Goal: Information Seeking & Learning: Learn about a topic

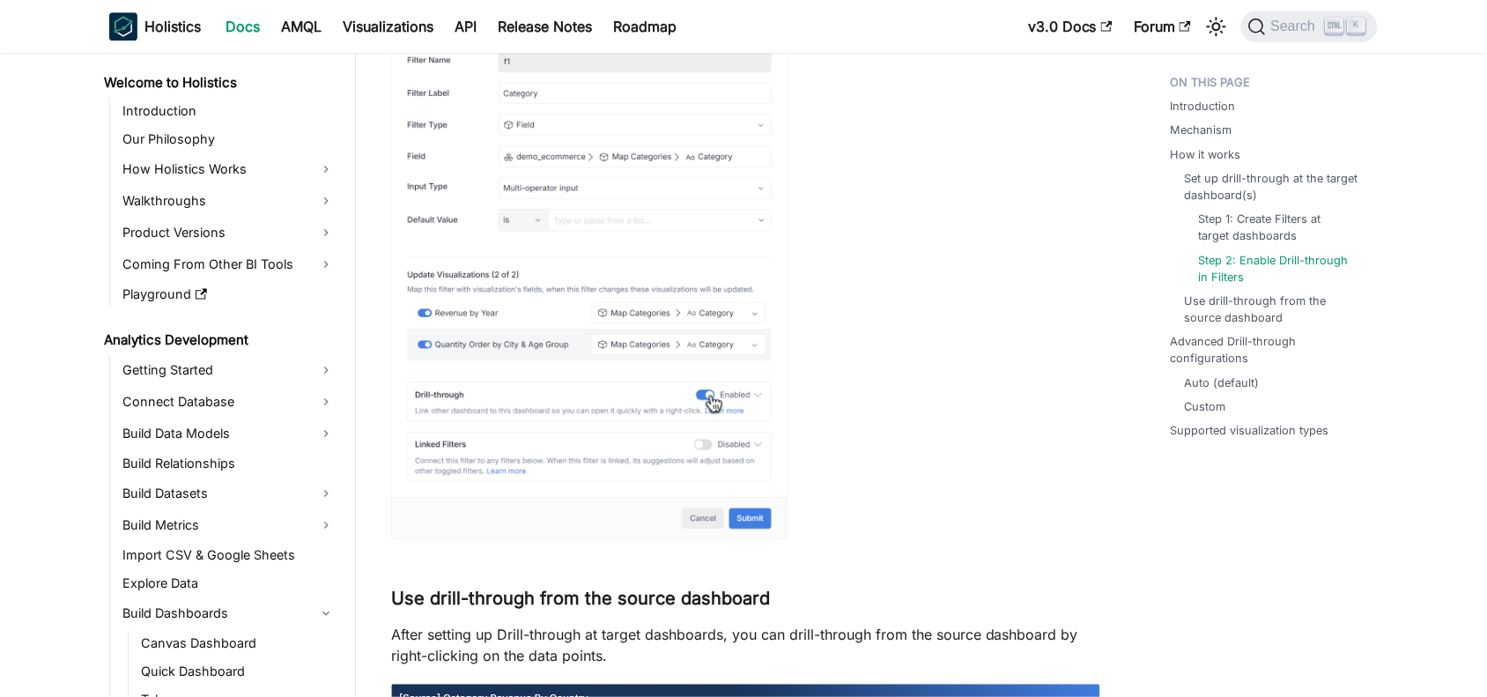
scroll to position [439, 0]
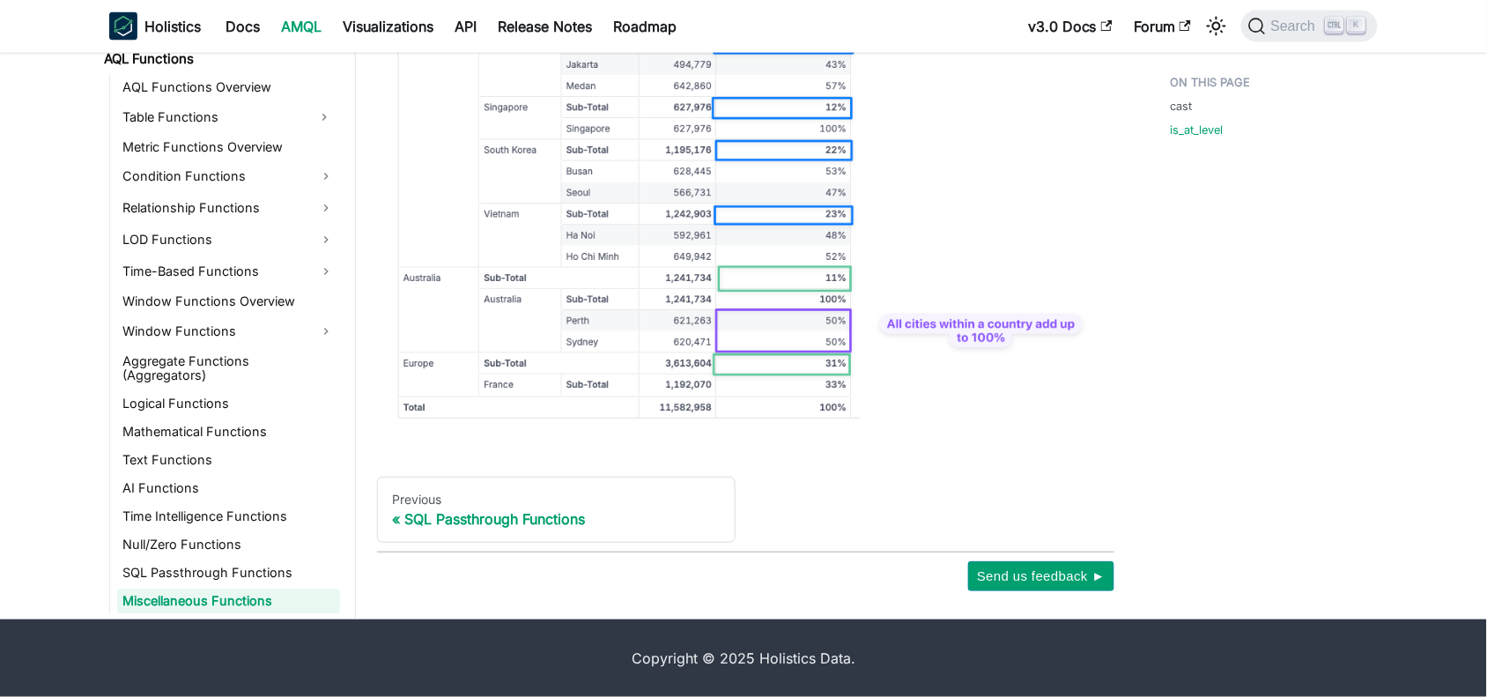
scroll to position [2822, 0]
click at [192, 511] on link "Time Intelligence Functions" at bounding box center [228, 517] width 223 height 25
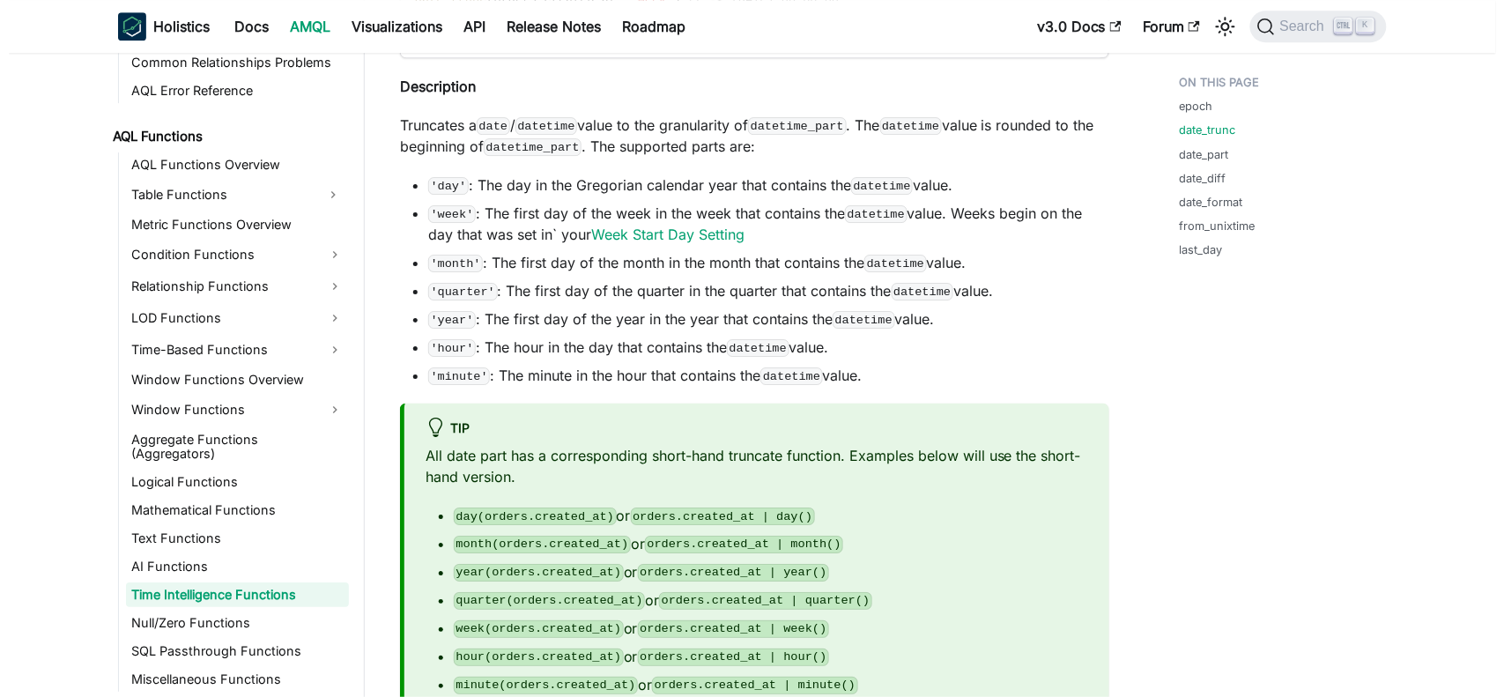
scroll to position [1652, 0]
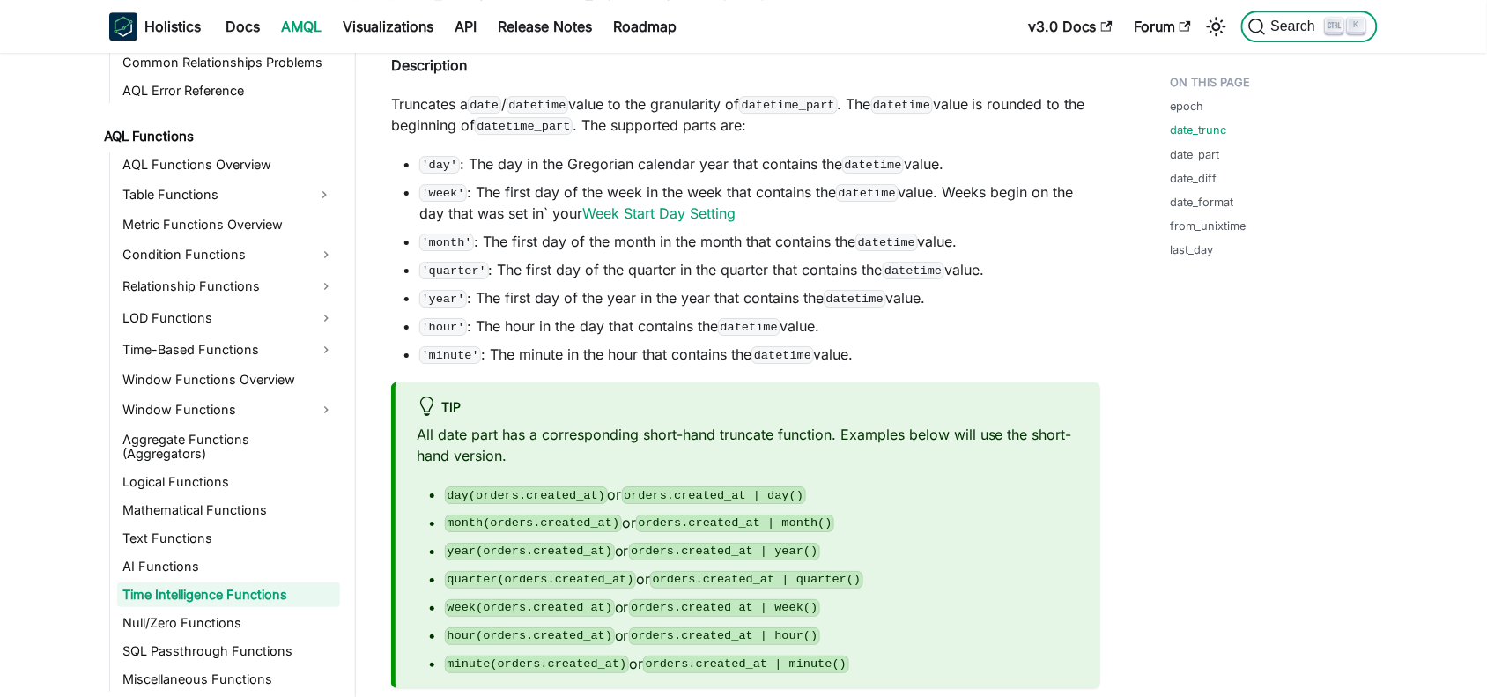
click at [1275, 26] on span "Search" at bounding box center [1296, 27] width 61 height 16
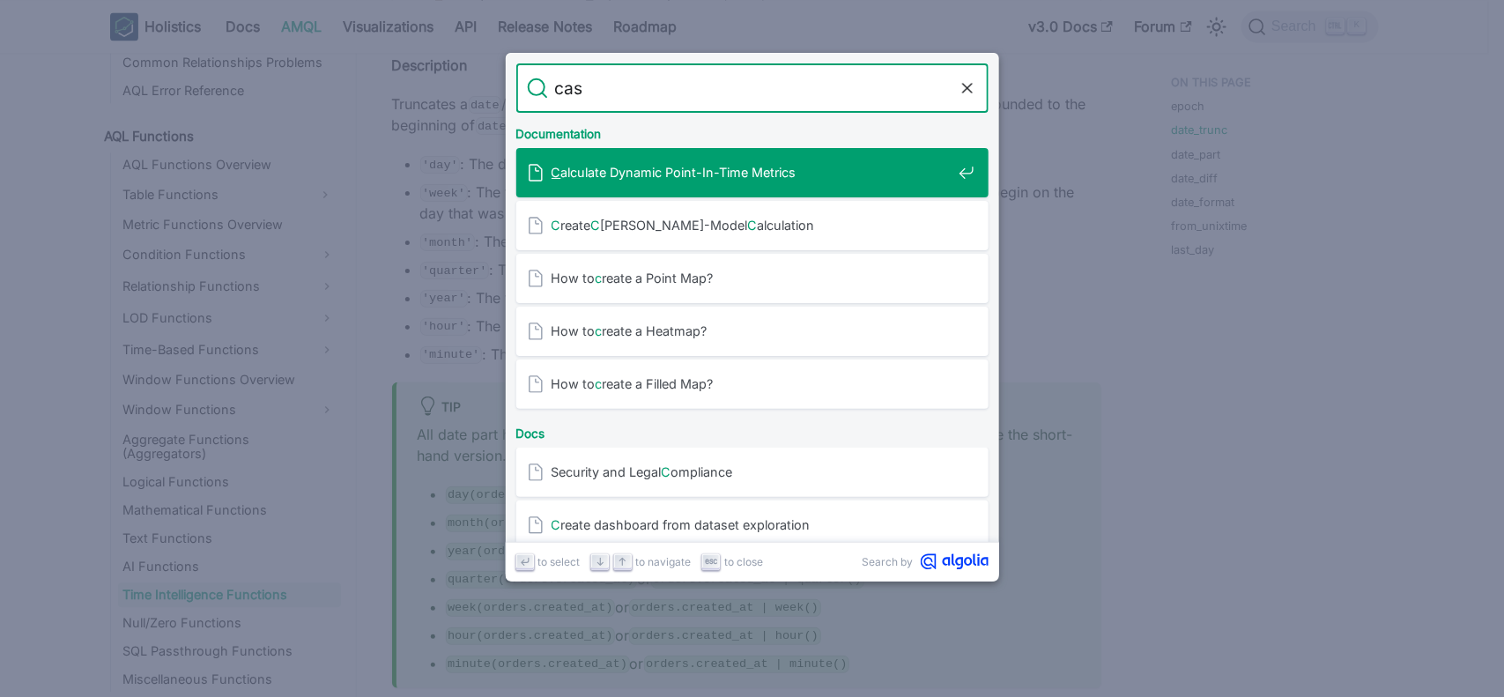
type input "cast"
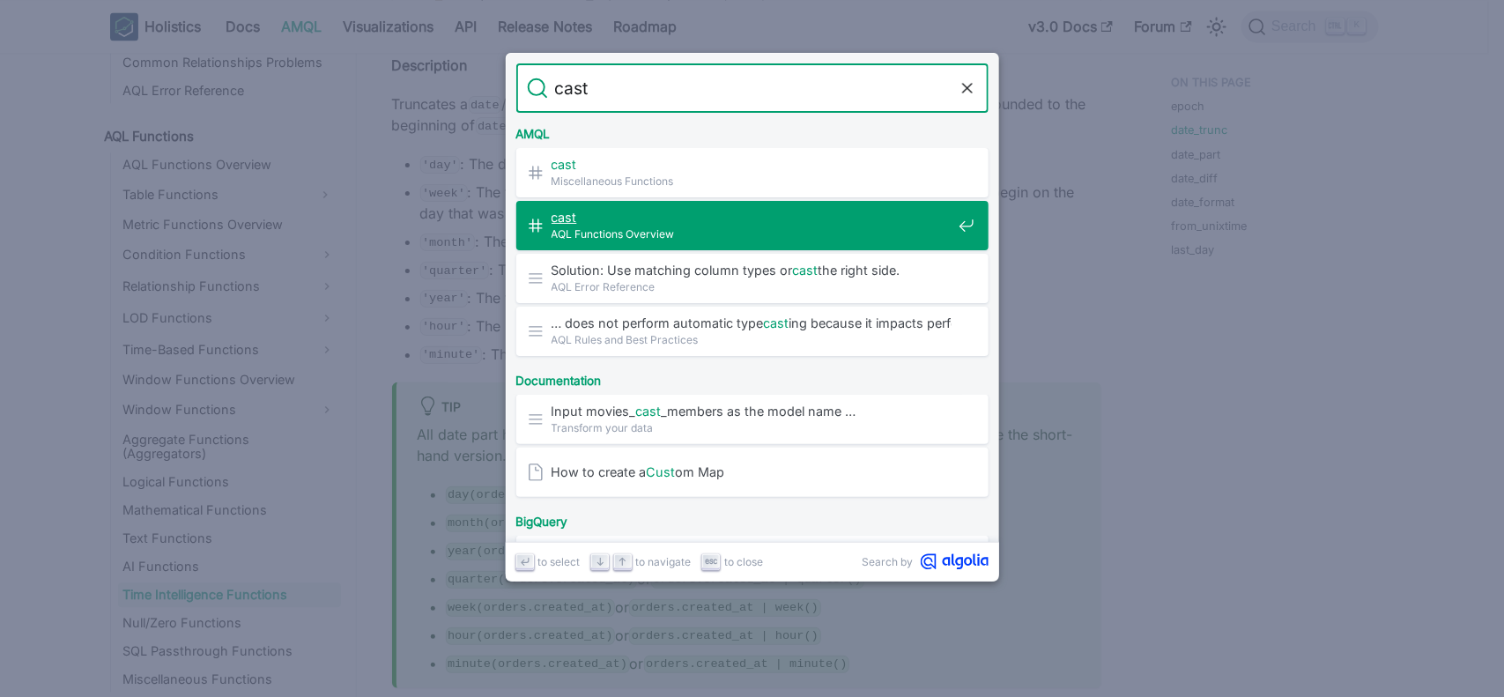
click at [617, 231] on span "AQL Functions Overview" at bounding box center [752, 234] width 400 height 17
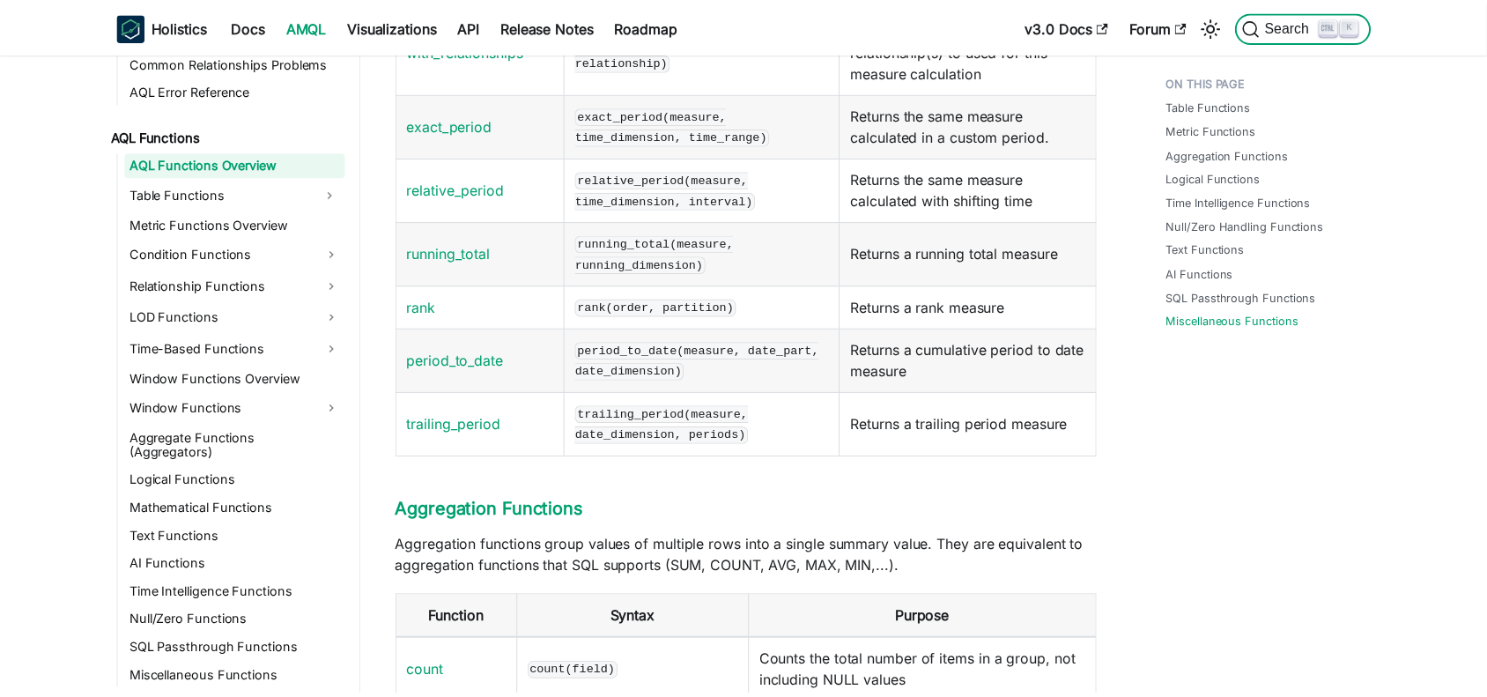
scroll to position [7822, 0]
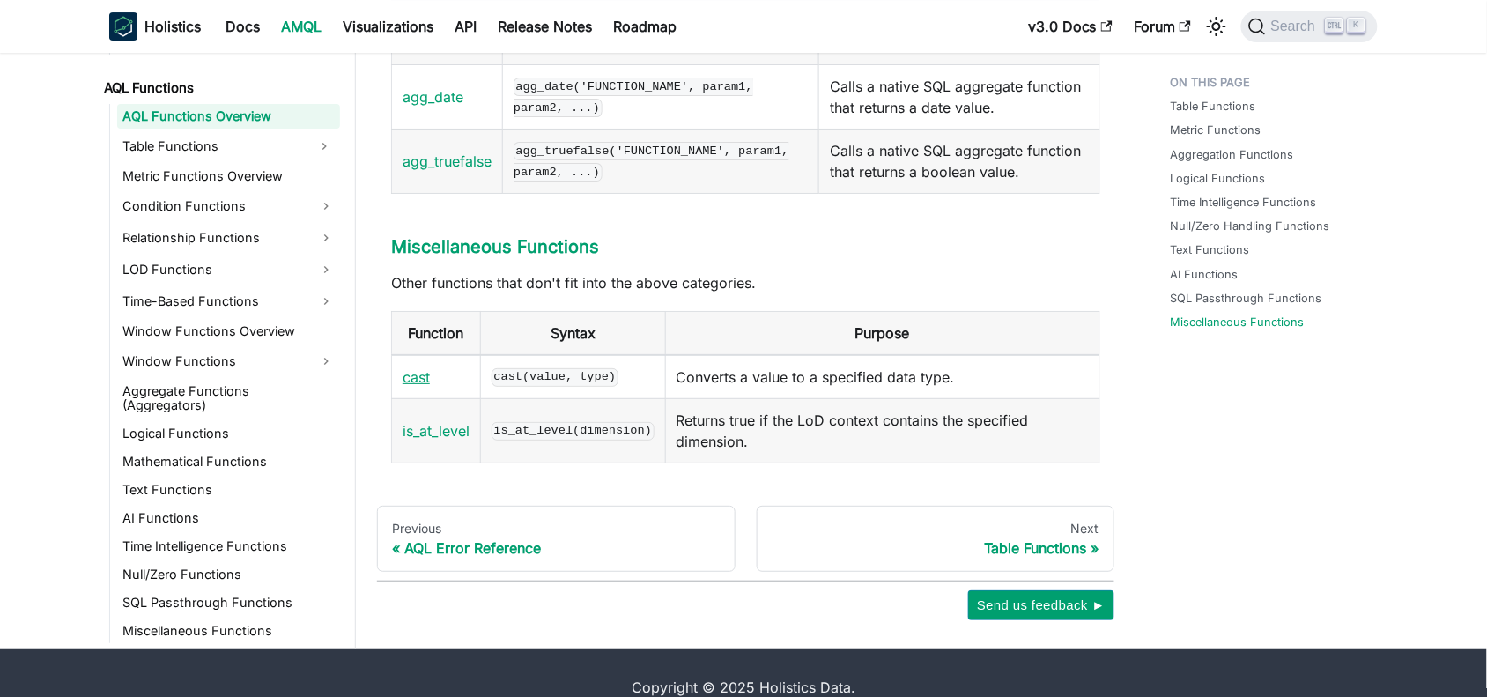
click at [408, 368] on link "cast" at bounding box center [416, 377] width 27 height 18
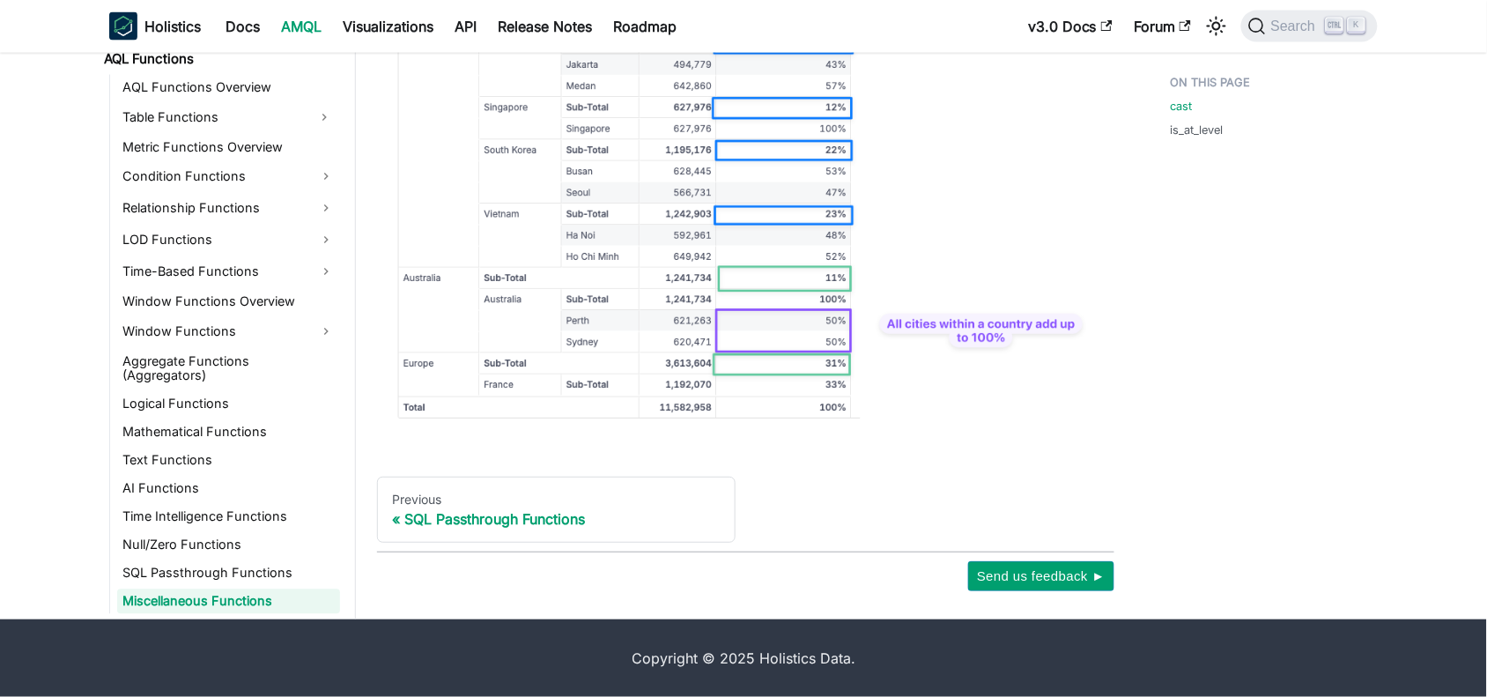
scroll to position [120, 0]
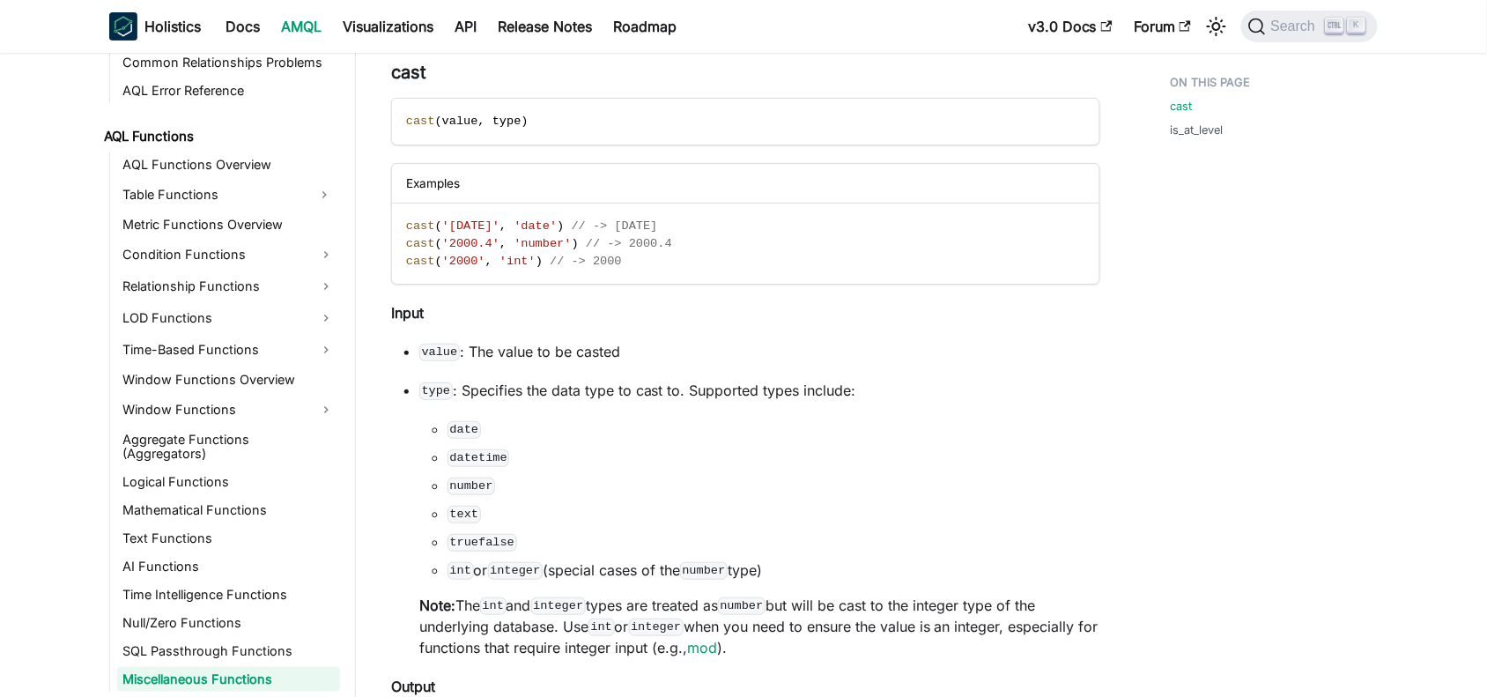
scroll to position [7822, 0]
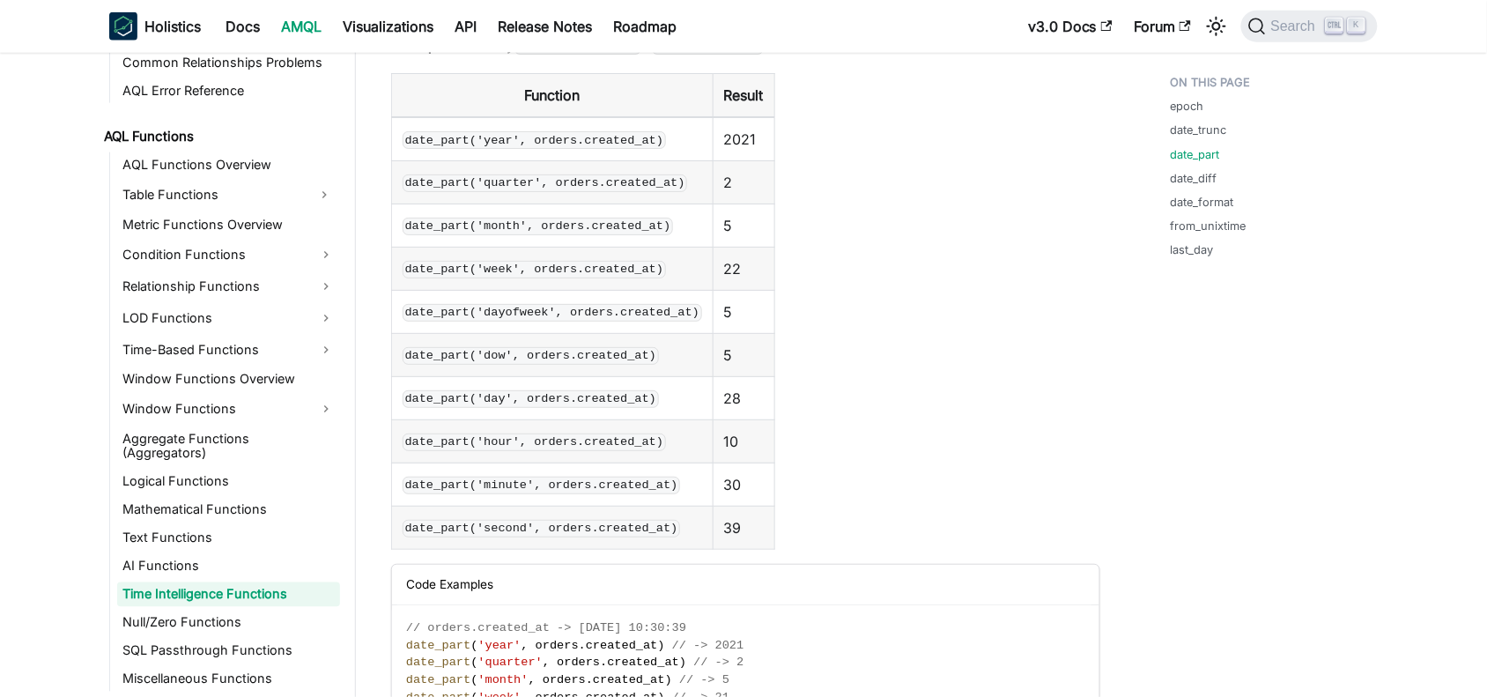
scroll to position [2644, 0]
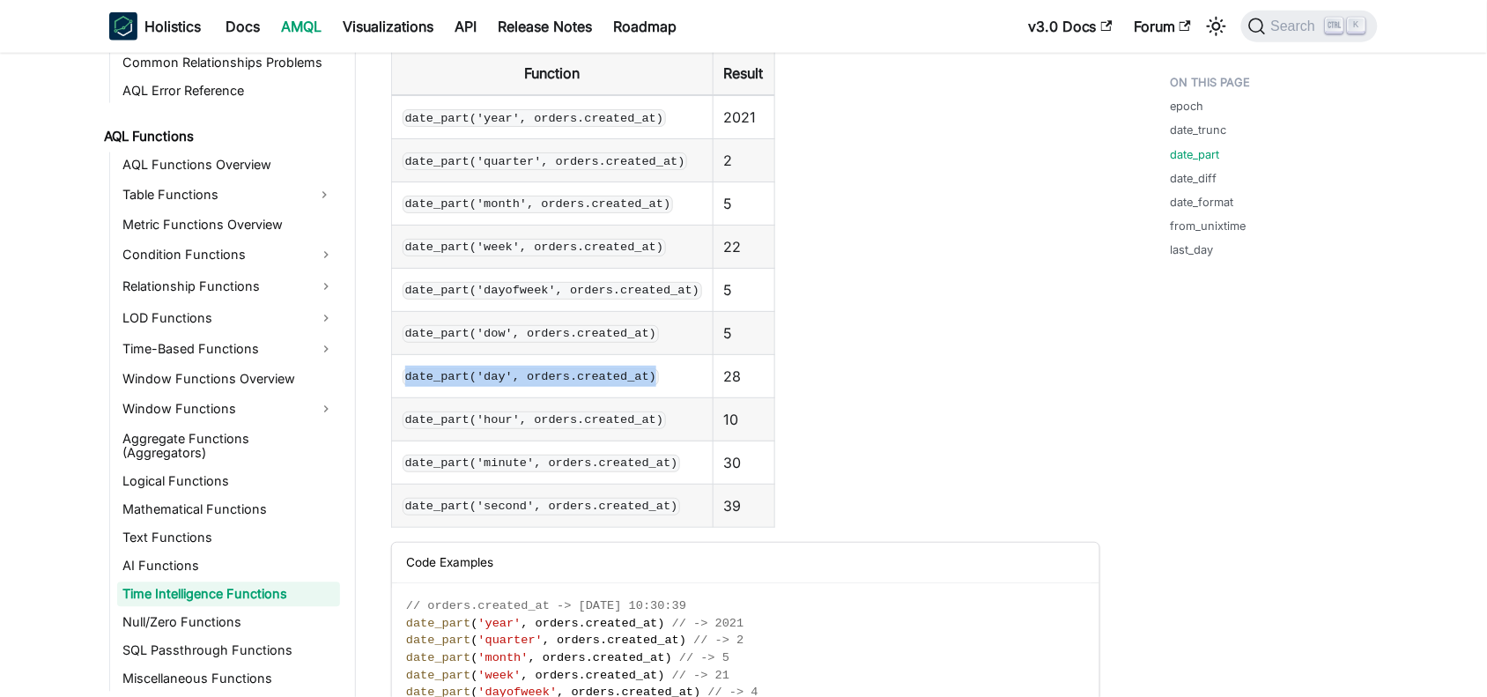
drag, startPoint x: 662, startPoint y: 381, endPoint x: 376, endPoint y: 393, distance: 285.8
copy code "date_part('day', orders.created_at)"
